Goal: Navigation & Orientation: Find specific page/section

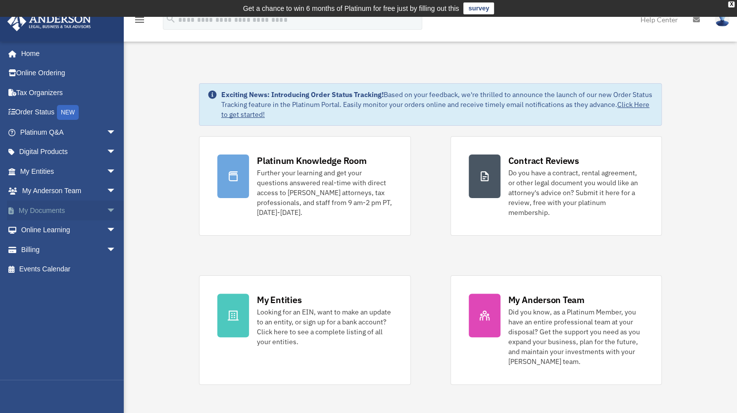
click at [49, 217] on link "My Documents arrow_drop_down" at bounding box center [69, 210] width 124 height 20
click at [52, 213] on link "My Documents arrow_drop_down" at bounding box center [69, 210] width 124 height 20
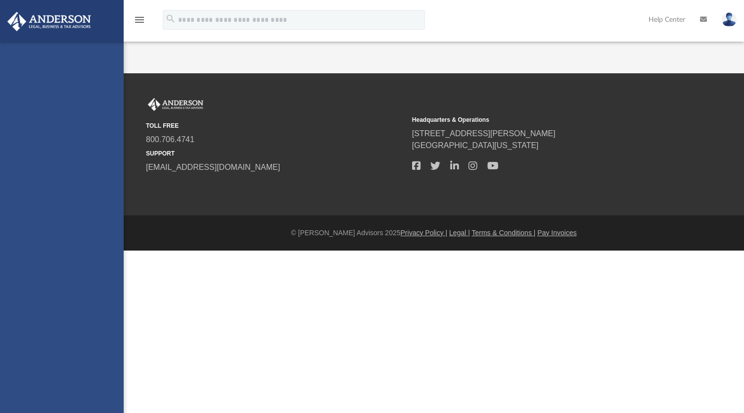
click at [54, 211] on div "[EMAIL_ADDRESS][DOMAIN_NAME] Sign Out [EMAIL_ADDRESS][DOMAIN_NAME] Home Online …" at bounding box center [62, 248] width 124 height 413
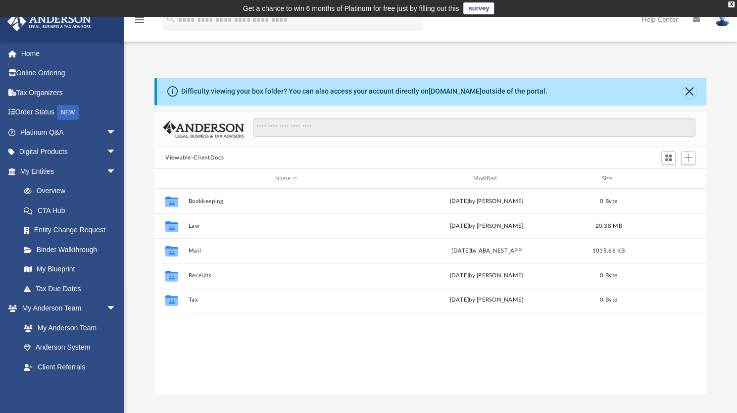
scroll to position [217, 544]
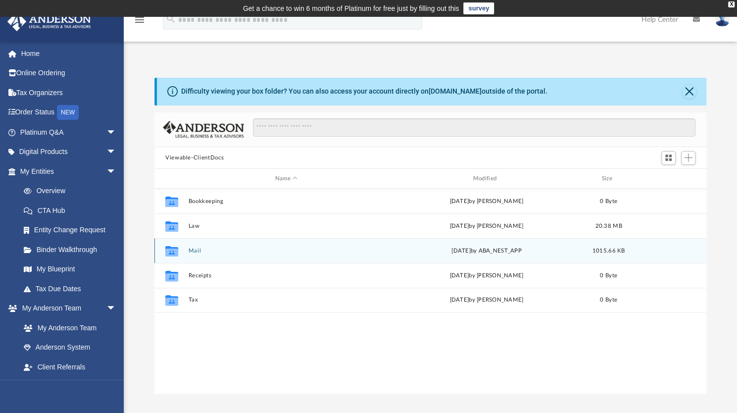
click at [478, 254] on div "yesterday by ABA_NEST_APP" at bounding box center [486, 250] width 196 height 9
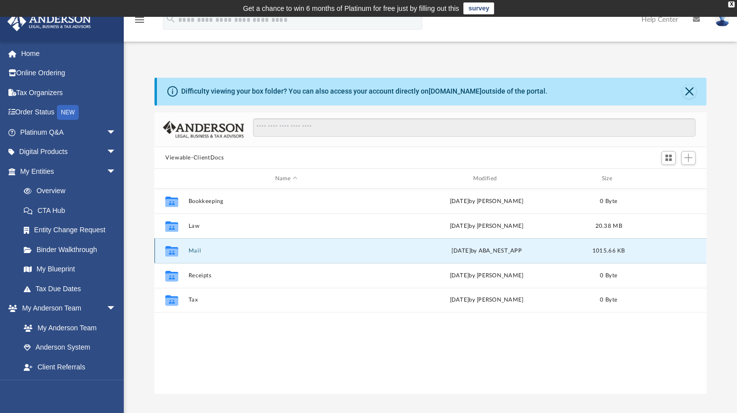
click at [478, 254] on div "yesterday by ABA_NEST_APP" at bounding box center [486, 250] width 196 height 9
click at [415, 251] on div "yesterday by ABA_NEST_APP" at bounding box center [486, 250] width 196 height 9
click at [319, 251] on button "Mail" at bounding box center [286, 250] width 196 height 6
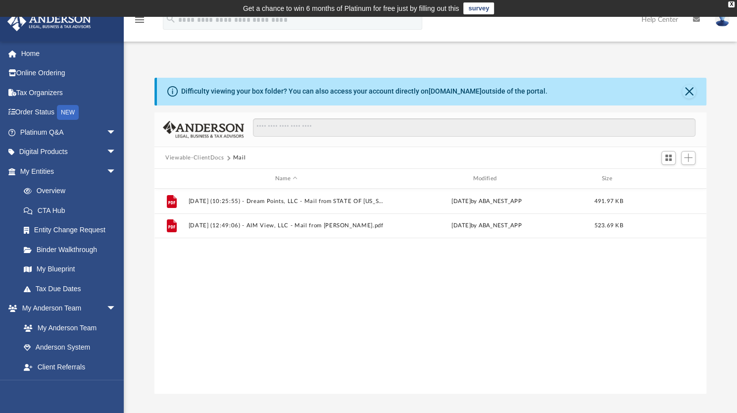
drag, startPoint x: 608, startPoint y: 76, endPoint x: 609, endPoint y: 70, distance: 6.5
click at [608, 76] on div "Difficulty viewing your box folder? You can also access your account directly o…" at bounding box center [430, 225] width 613 height 337
click at [530, 88] on div "Difficulty viewing your box folder? You can also access your account directly o…" at bounding box center [431, 92] width 549 height 28
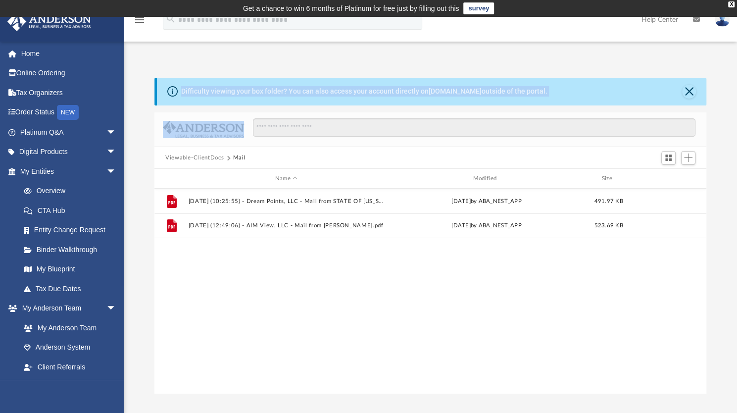
click at [530, 88] on div "Difficulty viewing your box folder? You can also access your account directly o…" at bounding box center [431, 92] width 549 height 28
click at [690, 88] on button "Close" at bounding box center [689, 92] width 14 height 14
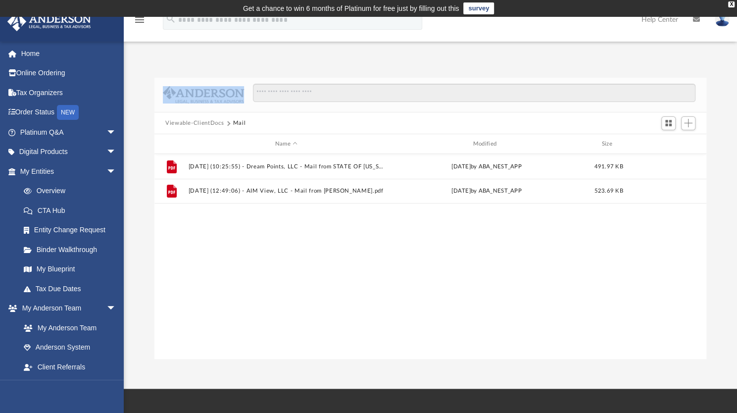
drag, startPoint x: 682, startPoint y: 35, endPoint x: 683, endPoint y: 30, distance: 5.2
click at [682, 35] on link "Help Center" at bounding box center [659, 19] width 51 height 39
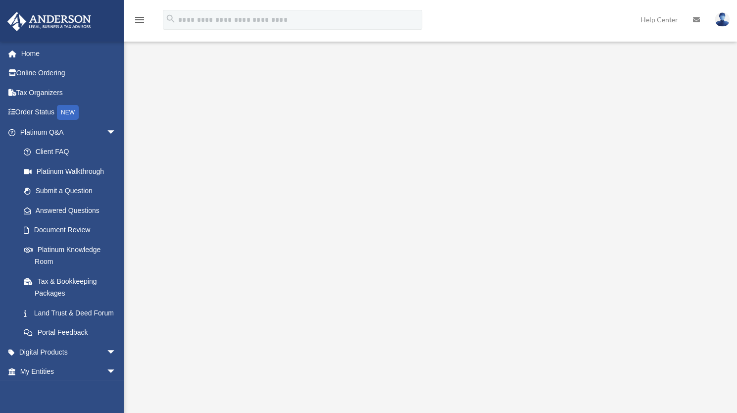
click at [695, 19] on icon at bounding box center [696, 19] width 7 height 7
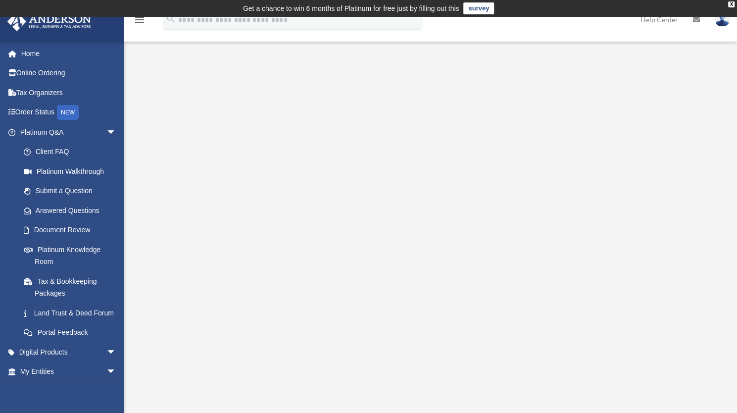
click at [695, 19] on icon at bounding box center [696, 19] width 7 height 7
click at [693, 19] on icon at bounding box center [696, 19] width 7 height 7
click at [725, 23] on img at bounding box center [721, 19] width 15 height 14
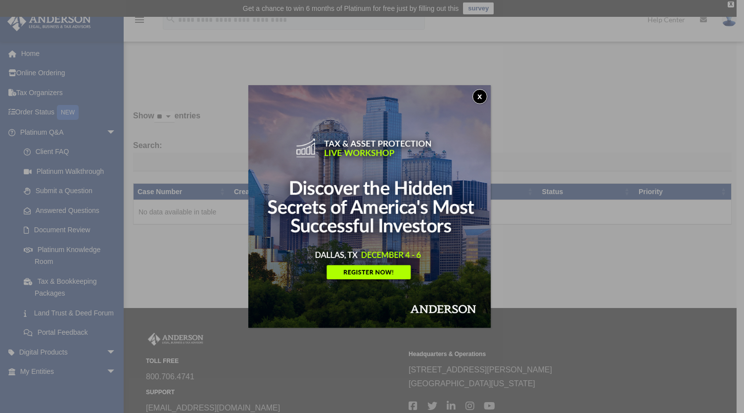
click at [484, 99] on button "x" at bounding box center [479, 96] width 15 height 15
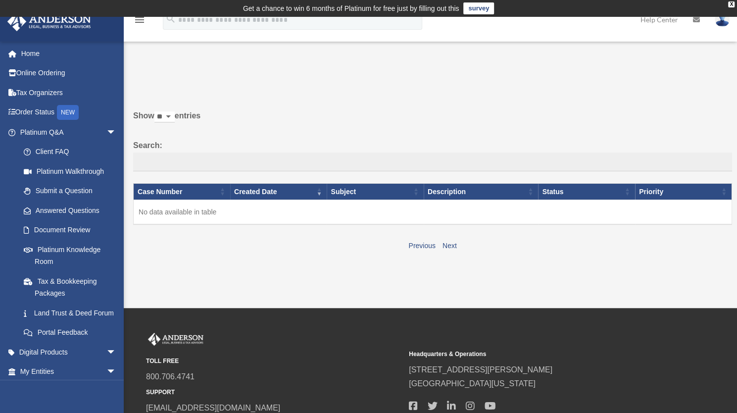
click at [696, 20] on icon at bounding box center [696, 19] width 7 height 7
click at [693, 20] on icon at bounding box center [696, 19] width 7 height 7
